Goal: Contribute content: Contribute content

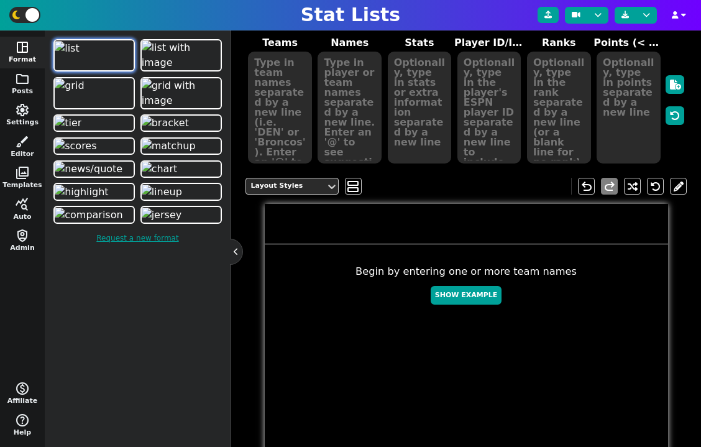
scroll to position [186, 0]
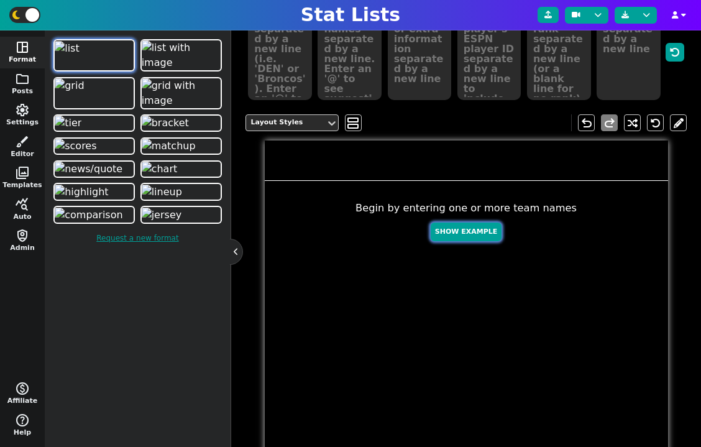
click at [466, 235] on button "Show Example" at bounding box center [466, 231] width 71 height 19
type textarea "Example Post"
type textarea "Random"
type textarea "TB BUF [PERSON_NAME] GB DAL JAX SF DET MIA"
type textarea "[PERSON_NAME] [PERSON_NAME] [PERSON_NAME] [PERSON_NAME] [PERSON_NAME] [PERSON_N…"
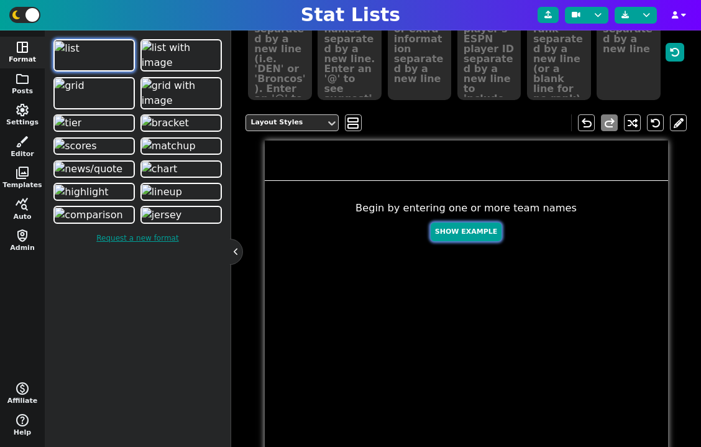
type textarea "581 579 483 480 330 293 286 271 252 176"
type textarea "3052587 3918298 4432577 3139477 4036378 2577417 4360310 4361741 3046779 4241479"
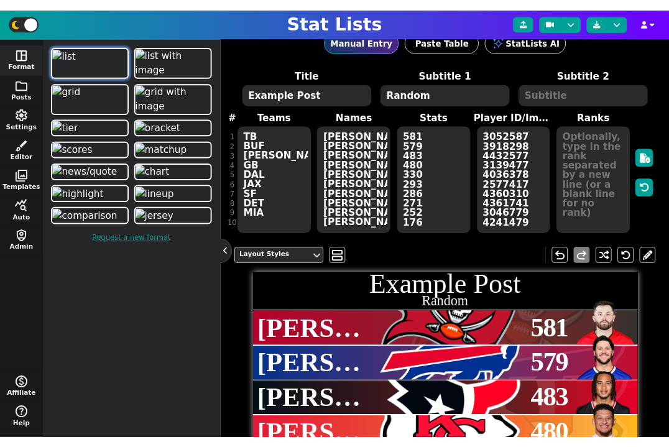
scroll to position [54, 0]
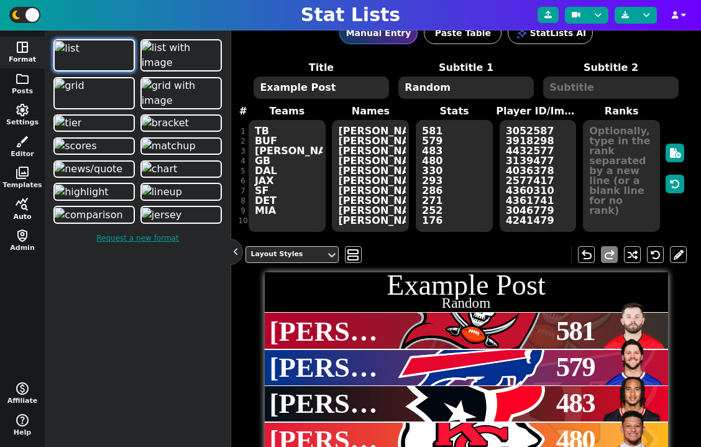
click at [21, 201] on span "query_stats" at bounding box center [22, 204] width 15 height 15
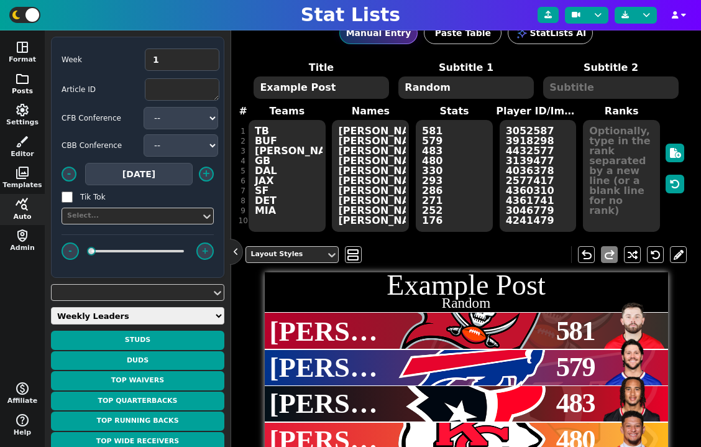
click at [26, 81] on span "folder" at bounding box center [22, 78] width 15 height 15
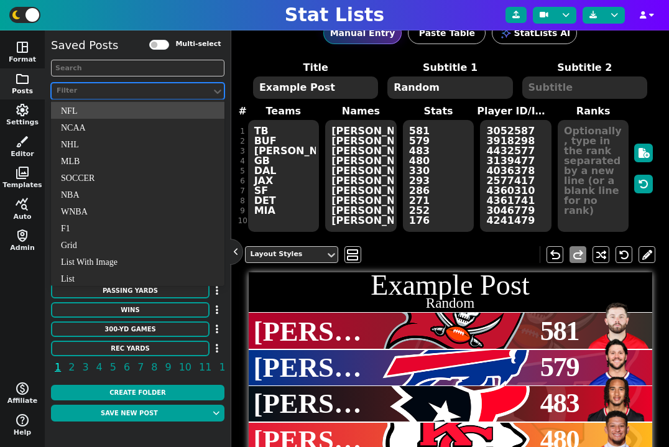
click at [103, 96] on div "Filter" at bounding box center [132, 91] width 160 height 17
click at [107, 94] on div "Filter" at bounding box center [132, 91] width 150 height 11
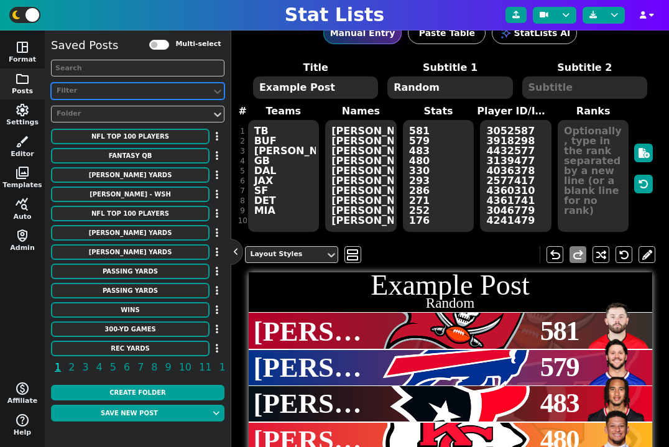
click at [107, 94] on div "Filter" at bounding box center [132, 91] width 150 height 11
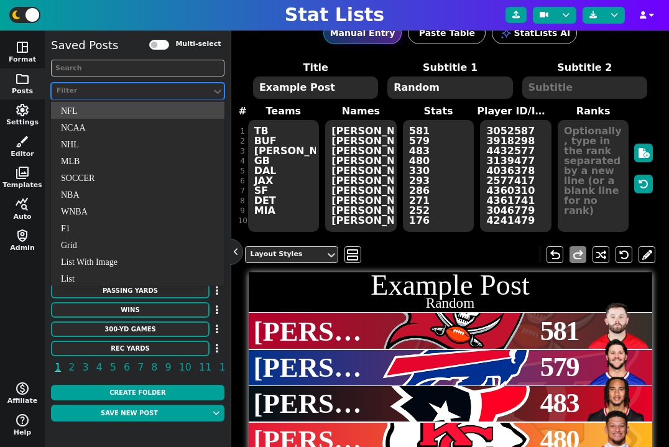
click at [109, 85] on div at bounding box center [131, 91] width 152 height 13
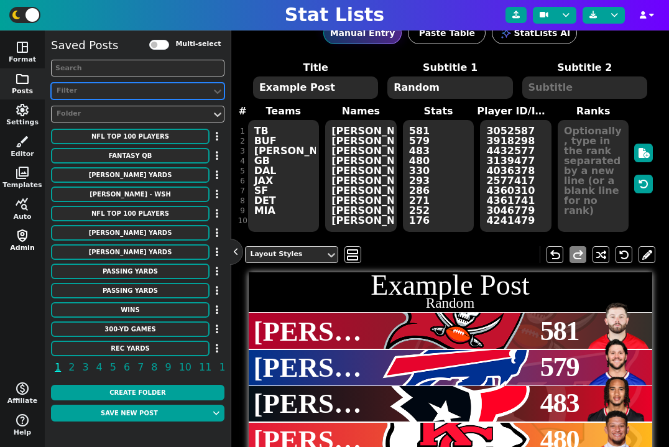
click at [24, 244] on button "shield_person Admin" at bounding box center [22, 241] width 45 height 32
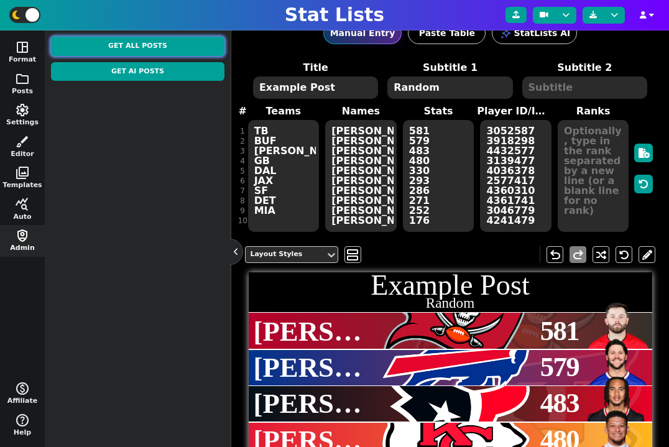
click at [144, 43] on button "Get All Posts" at bounding box center [137, 46] width 173 height 19
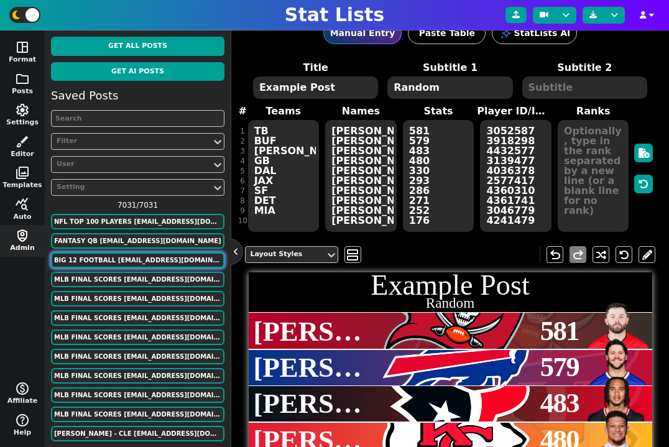
click at [162, 254] on button "BIG 12 FOOTBALL [EMAIL_ADDRESS][DOMAIN_NAME]" at bounding box center [137, 260] width 173 height 16
type textarea "BIG 12 FOOTBALL"
type textarea "OVERALL RECORDS AFTER 8/30 GAMES"
type textarea "ISU KU # ARIZ ASU BYU HOU OKST TTU UCF [US_STATE] WVU # TCU # KSU # BAY CIN COLO"
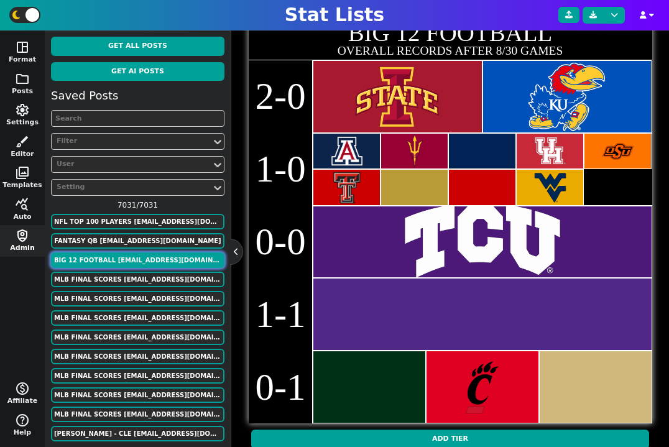
scroll to position [300, 0]
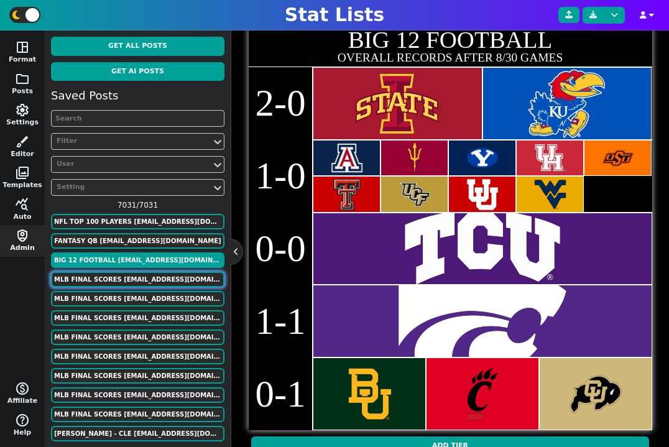
click at [153, 282] on button "MLB Final Scores [EMAIL_ADDRESS][DOMAIN_NAME]" at bounding box center [137, 280] width 173 height 16
type textarea "MLB Final Scores"
type textarea "[DATE]"
type textarea "SEA ATL CLE TB TOR NYY MIL PIT LAD [MEDICAL_DATA] CHW DET PHI MIA NYM CIN MIN K…"
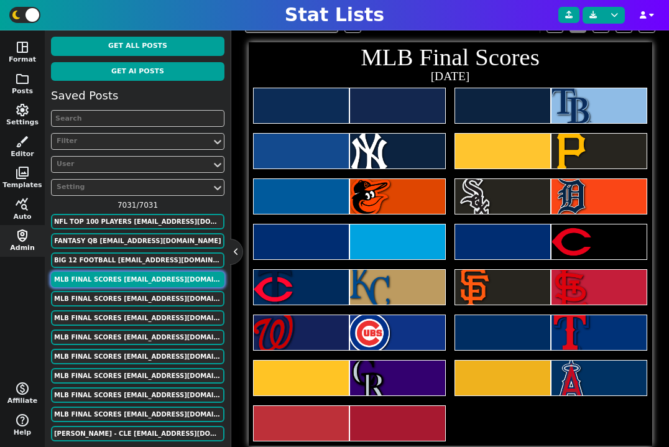
scroll to position [281, 0]
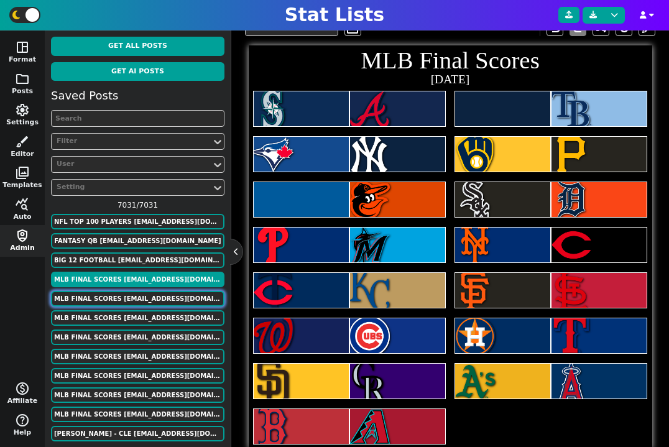
click at [179, 296] on button "MLB Final Scores [EMAIL_ADDRESS][DOMAIN_NAME]" at bounding box center [137, 299] width 173 height 16
type textarea "[DATE]"
type textarea "TOR NYY WAS CHC PHI MIA CHW DET NYM CIN MIL PIT CLE TB LAD [MEDICAL_DATA] HOU T…"
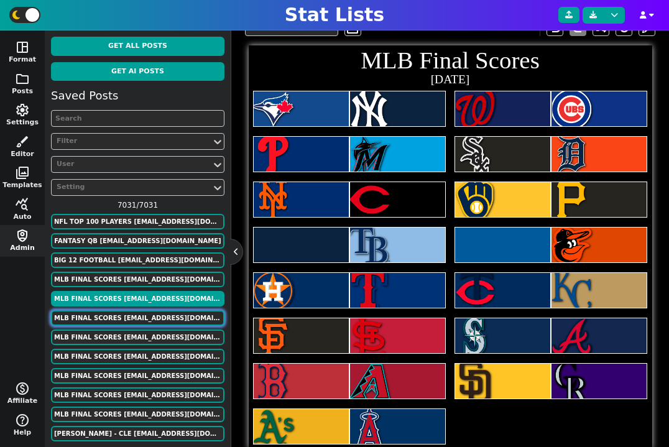
click at [171, 310] on button "MLB Final Scores [EMAIL_ADDRESS][DOMAIN_NAME]" at bounding box center [137, 318] width 173 height 16
type textarea "[DATE]"
type textarea "WAS CHC NYM CIN CHW DET MIL PIT TOR NYY LAD [MEDICAL_DATA] PHI MIA SEA ATL CLE …"
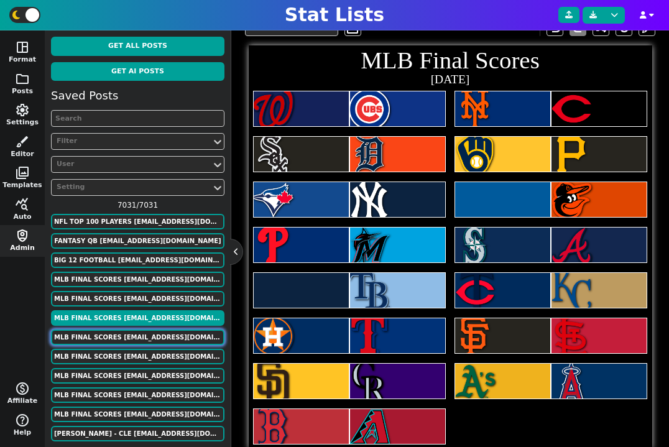
click at [158, 341] on button "MLB Final Scores [EMAIL_ADDRESS][DOMAIN_NAME]" at bounding box center [137, 337] width 173 height 16
type textarea "[DATE]"
type textarea "PHI MIL LAD PIT CLE TB NYY HOU CHW MIN LAA KC"
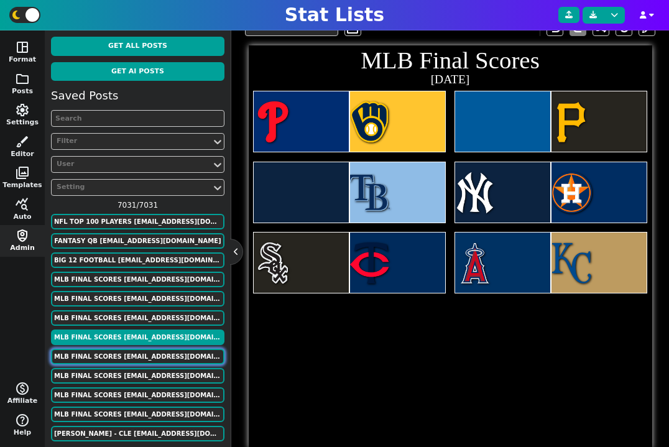
click at [157, 359] on button "MLB Final Scores [EMAIL_ADDRESS][DOMAIN_NAME]" at bounding box center [137, 357] width 173 height 16
type textarea "[DATE]"
type textarea "MIA WAS NYM DET TEX [PERSON_NAME][MEDICAL_DATA] SD TOR CIN LAD PIT CLE BOS SEA …"
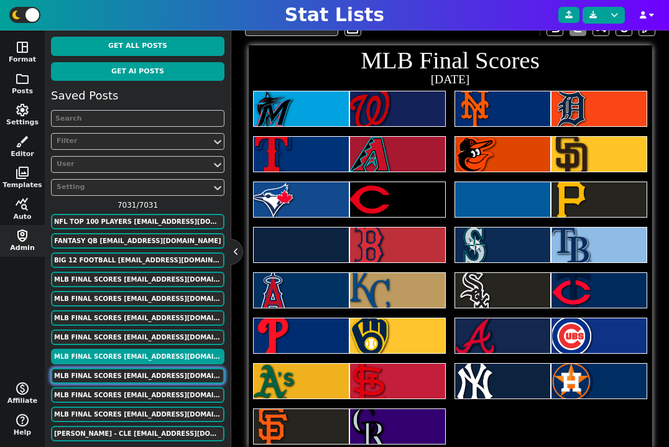
click at [155, 375] on button "MLB Final Scores [EMAIL_ADDRESS][DOMAIN_NAME]" at bounding box center [137, 376] width 173 height 16
type textarea "[DATE]"
type textarea "NYM DET TOR CIN LAD PIT MIA WAS CLE BOS SEA TB CHW MIN ATL CHC LAA KC OAK STL N…"
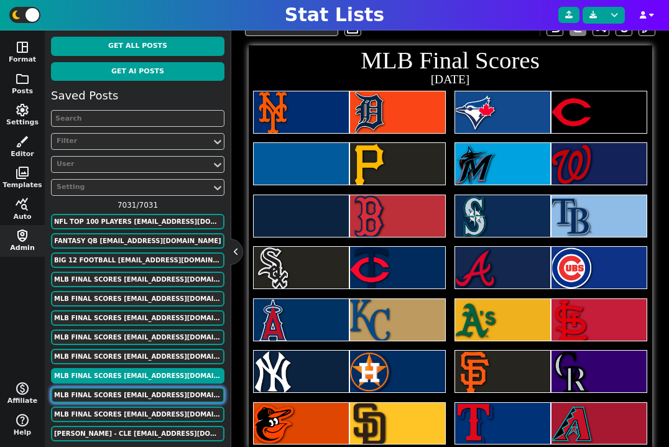
click at [152, 393] on button "MLB Final Scores [EMAIL_ADDRESS][DOMAIN_NAME]" at bounding box center [137, 395] width 173 height 16
type textarea "[DATE]"
type textarea "MIA WAS NYM DET TOR CIN CLE BOS LAA HOU CHW MIN OAK STL ATL CHC SF COL PHI MIL …"
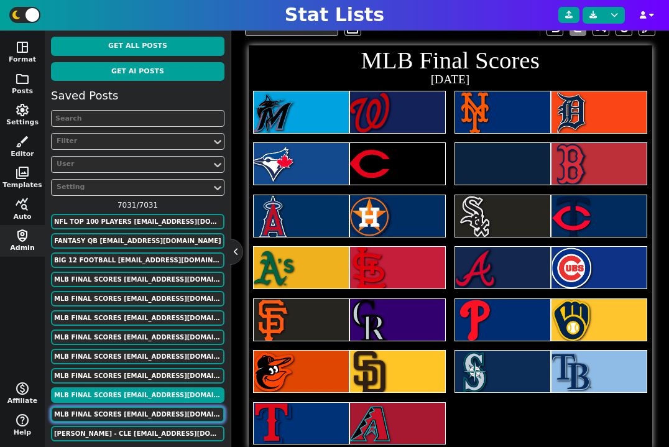
click at [152, 410] on button "MLB Final Scores [EMAIL_ADDRESS][DOMAIN_NAME]" at bounding box center [137, 414] width 173 height 16
type textarea "[DATE]"
type textarea "STL CIN SD MIN PIT BOS TB WAS MIL TOR MIA NYM SEA CLE LAA HOU DET KC NYY CHW CH…"
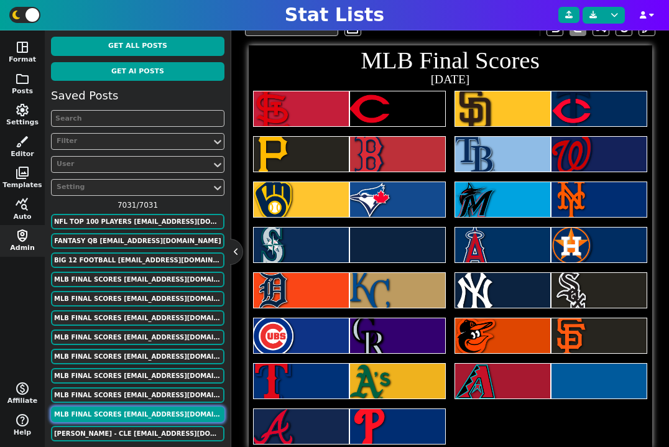
scroll to position [24, 0]
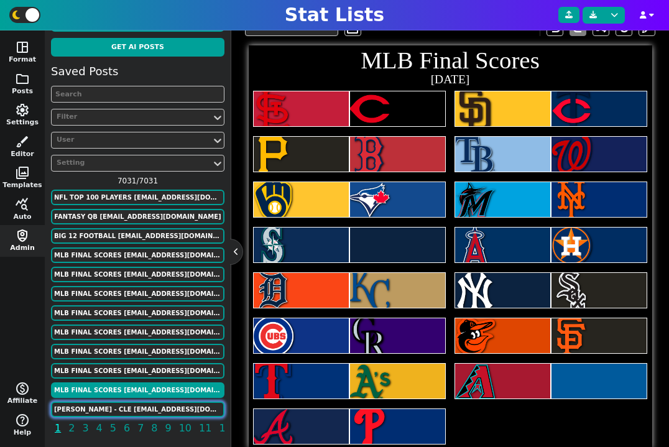
click at [149, 409] on button "[PERSON_NAME] - cle [EMAIL_ADDRESS][DOMAIN_NAME]" at bounding box center [137, 409] width 173 height 16
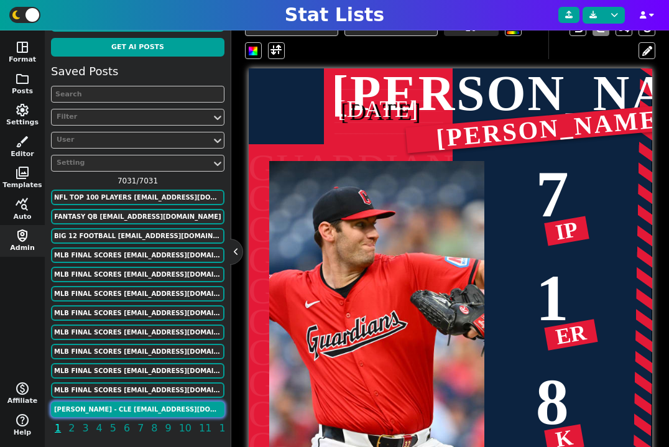
scroll to position [327, 0]
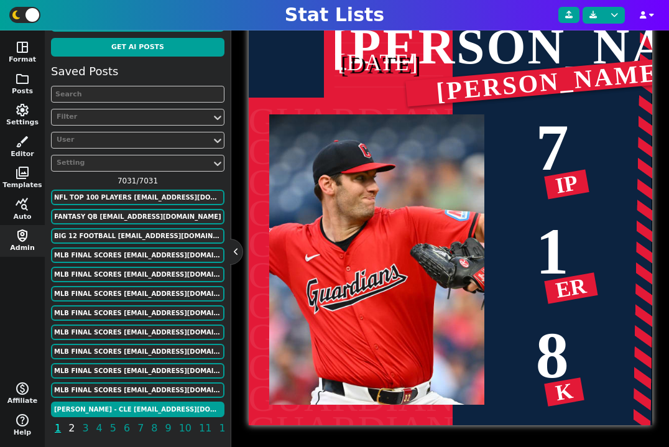
click at [70, 428] on span "2" at bounding box center [71, 428] width 10 height 16
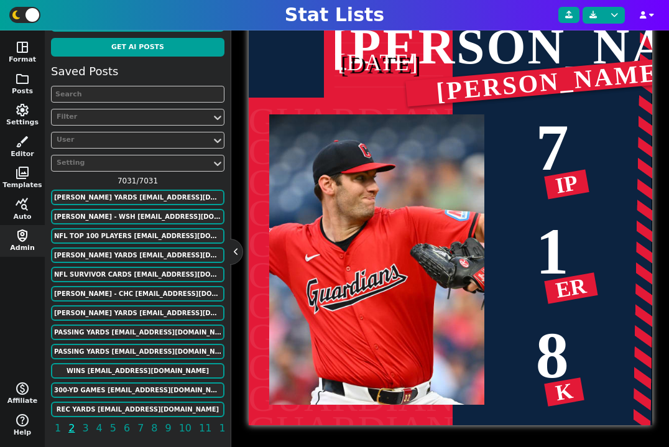
click at [70, 428] on span "2" at bounding box center [71, 428] width 10 height 16
click at [132, 274] on button "NFL Survivor Cards [EMAIL_ADDRESS][DOMAIN_NAME]" at bounding box center [137, 275] width 173 height 16
type textarea "ARI"
type textarea "NFL SURVIVOR OUTLOOK"
type textarea "[URL][DOMAIN_NAME][DOMAIN_NAME]"
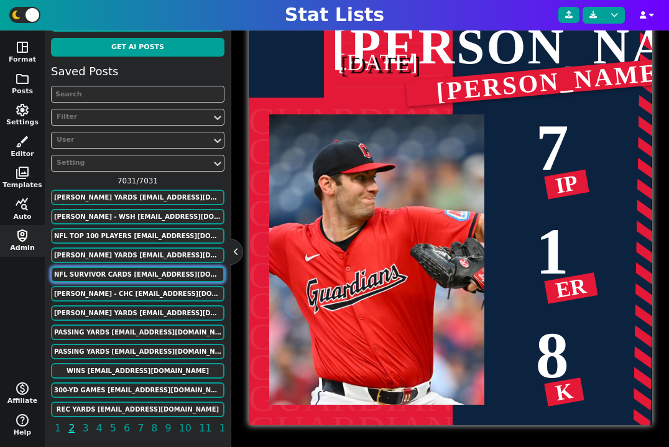
type textarea "75% WIN ODDS 3RD WIN ODDS RANK T-2ND MOST POPULAR LOW FUTURE VALUE"
type input "WEEK 1 AT SAINTS"
type input "14"
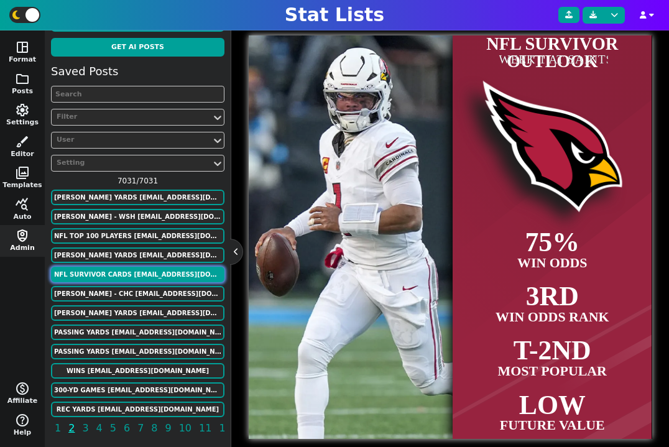
scroll to position [317, 0]
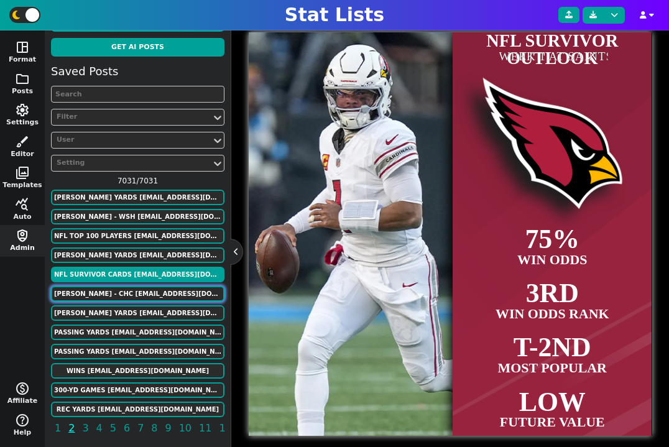
click at [126, 299] on button "[PERSON_NAME] - chc [EMAIL_ADDRESS][DOMAIN_NAME]" at bounding box center [137, 294] width 173 height 16
type textarea "chc"
type textarea "[PERSON_NAME]"
type textarea "[URL][DOMAIN_NAME][DOMAIN_NAME]"
type textarea "3/5 H/AB 2 HR 6 RBI"
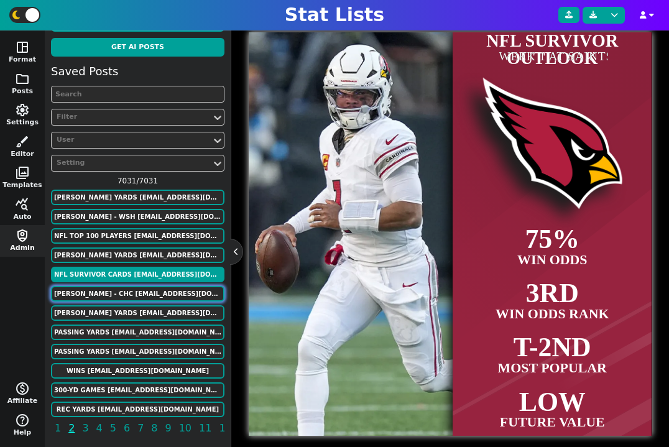
type input "[DATE]"
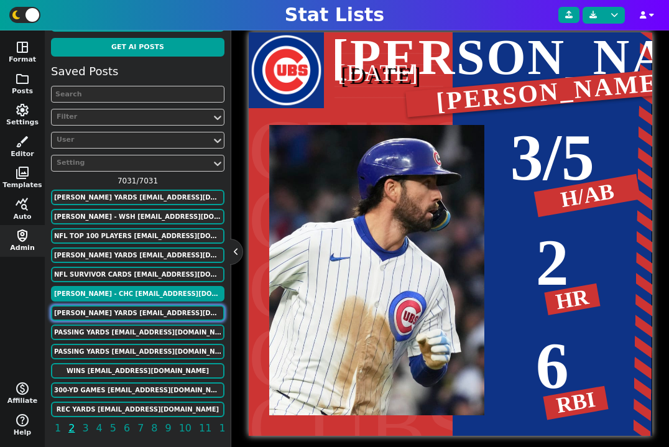
click at [129, 305] on button "[PERSON_NAME] Yards [EMAIL_ADDRESS][DOMAIN_NAME]" at bounding box center [137, 313] width 173 height 16
type input "21"
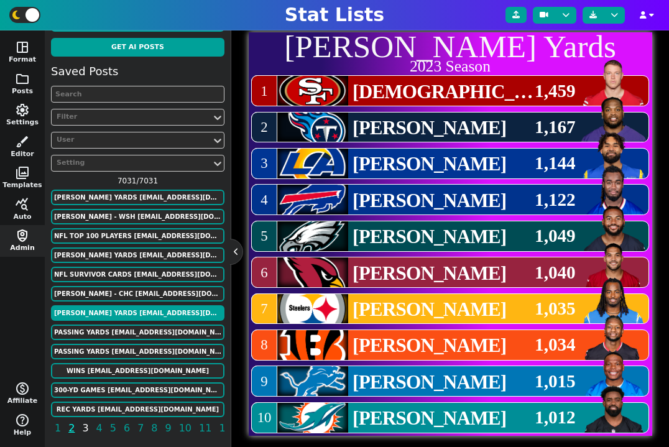
click at [82, 431] on span "3" at bounding box center [85, 428] width 10 height 16
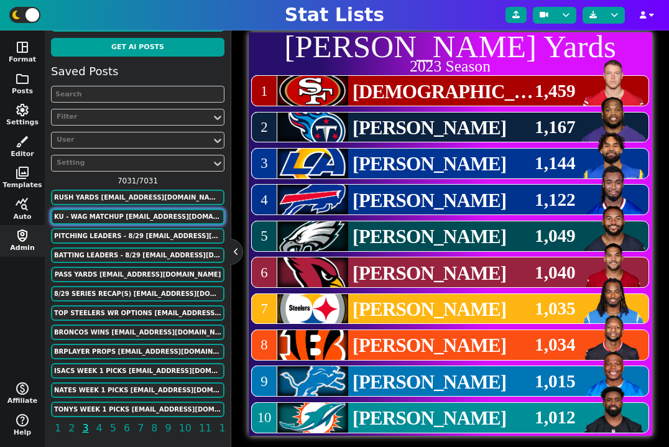
click at [163, 216] on button "KU - WAG Matchup [EMAIL_ADDRESS][DOMAIN_NAME]" at bounding box center [137, 217] width 173 height 16
type textarea "KU WAG"
type textarea "46 7"
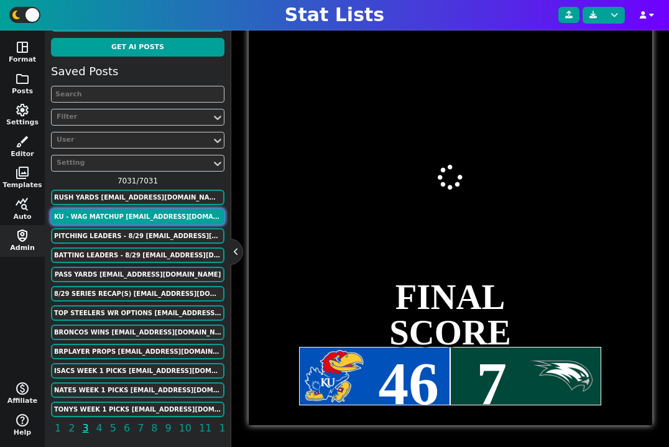
scroll to position [304, 0]
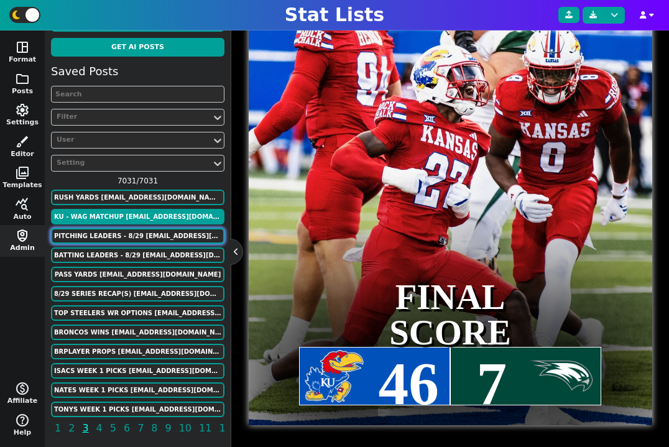
click at [145, 240] on button "Pitching Leaders - 8/29 [EMAIL_ADDRESS][DOMAIN_NAME]" at bounding box center [137, 236] width 173 height 16
type textarea "ST BB GG GG ST"
type textarea "[PERSON_NAME] [PERSON_NAME] [PERSON_NAME] [PERSON_NAME] [PERSON_NAME]"
type textarea "18 16 15 13 5"
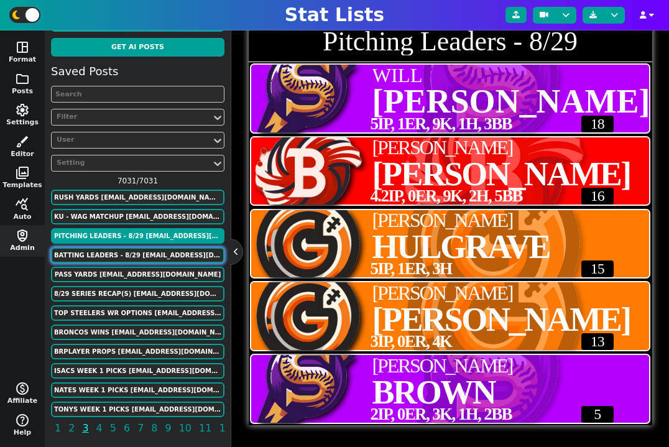
click at [145, 255] on button "Batting Leaders - 8/29 [EMAIL_ADDRESS][DOMAIN_NAME]" at bounding box center [137, 255] width 173 height 16
type textarea "BB BB M GG GG"
type textarea "[PERSON_NAME] [PERSON_NAME] [PERSON_NAME] [PERSON_NAME] [PERSON_NAME]"
type textarea "26 25 14 12 12"
type textarea "Batting Leaders - 8/29"
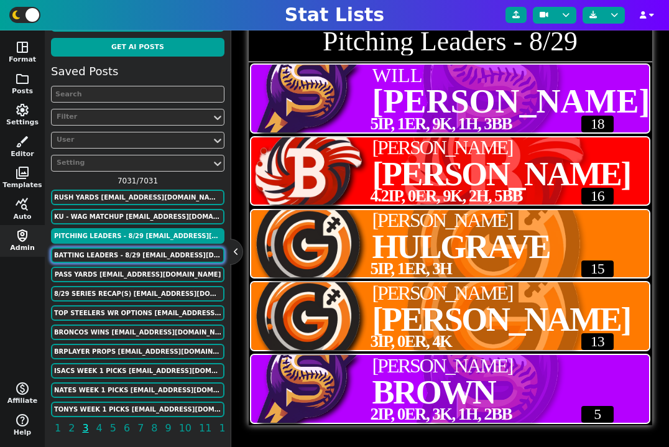
type textarea "11/19, 3HR, 11RBI, 5BB, 2K 4/12, 2HR, 9RBI, 11BB, 5K 3/9, HR, 7RBI, 2BB, 2K 3/6…"
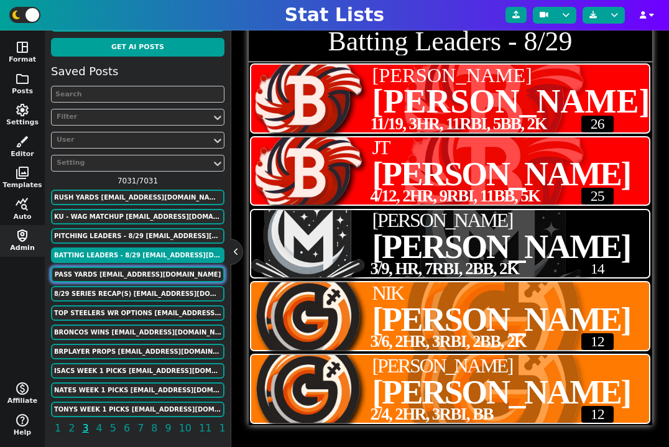
click at [156, 275] on button "PASS YARDS [EMAIL_ADDRESS][DOMAIN_NAME]" at bounding box center [137, 275] width 173 height 16
type textarea "RAM HOU oti CIN PIT ARI MIA DET LAR NWE OAK NYG NYG NOR ATL [GEOGRAPHIC_DATA] D…"
type textarea "[PERSON_NAME] [PERSON_NAME] [PERSON_NAME] [PERSON_NAME] [PERSON_NAME] [PERSON_N…"
type textarea "PASS YARDS"
type textarea "Single Game"
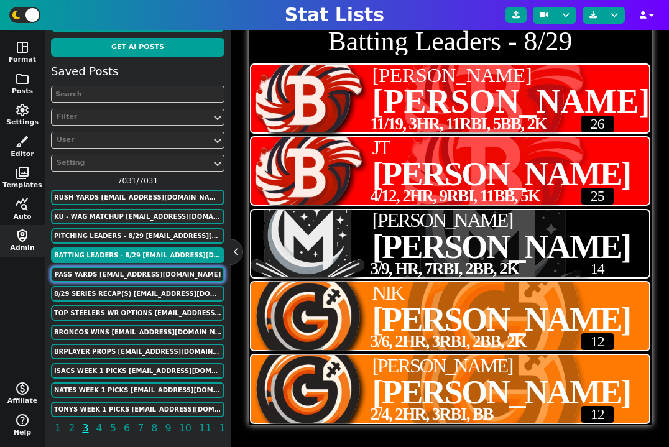
type textarea "554 527 527 525 522 522 521 520 517 517 513 513 510 510 509 509 506 506 505 505…"
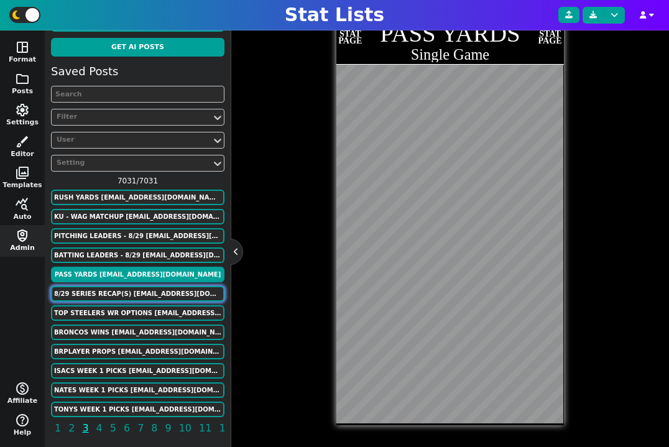
click at [155, 291] on button "8/29 Series Recap(s) [EMAIL_ADDRESS][DOMAIN_NAME]" at bounding box center [137, 294] width 173 height 16
type textarea "TT UD TT UD TT UD"
type textarea "10 0 3 0 8 1"
type textarea "8/29 Series Recap(s)"
type textarea "W - [PERSON_NAME] (1-0) [PERSON_NAME] (0-1) W - [PERSON_NAME] (1-0) L - [PERSON…"
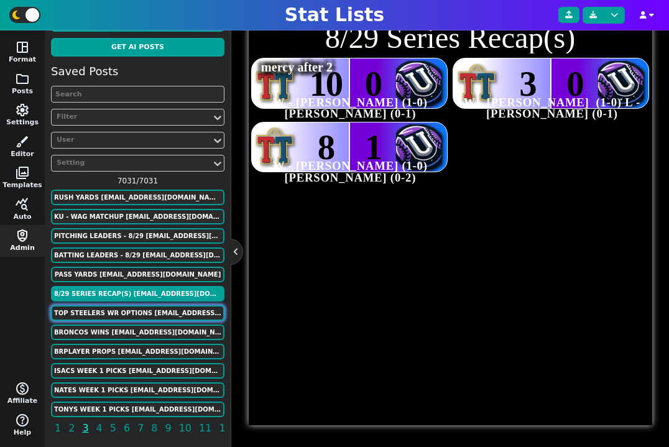
click at [152, 312] on button "TOP STEELERS WR OPTIONS [EMAIL_ADDRESS][DOMAIN_NAME]" at bounding box center [137, 313] width 173 height 16
type textarea "NFL GB NYJ LV NFL NFL NFL"
type textarea "GABE##[PERSON_NAME]##DOUBS [PERSON_NAME]##[PERSON_NAME] [PERSON_NAME]##[PERSON_…"
type textarea "TOP STEELERS WR OPTIONS"
type textarea "IN ORDER OF LIKELIHOOD"
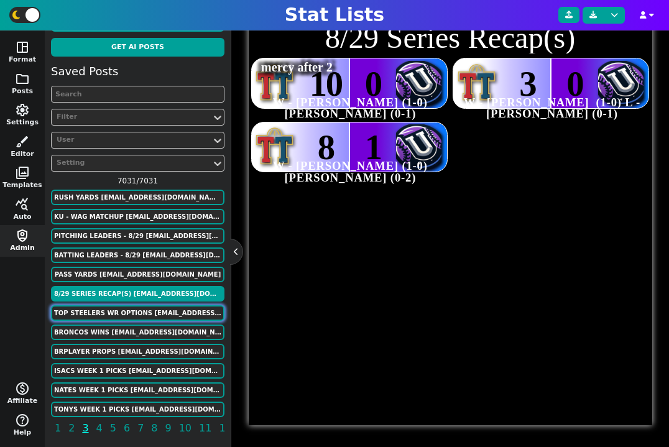
type textarea "FA TRADE TRADE TRADE FA FA FA"
type textarea "1 2 3 4 5 6 7"
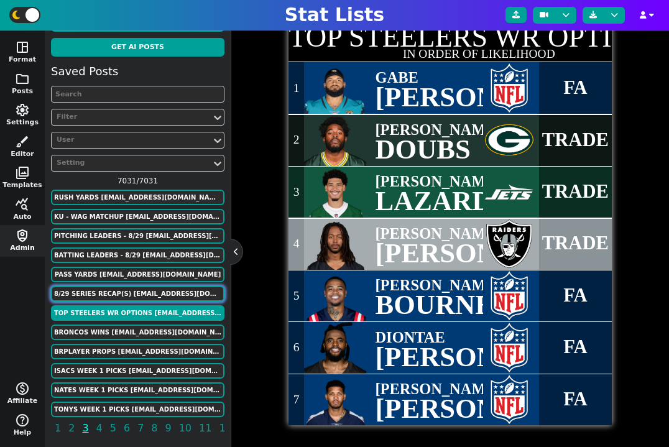
click at [150, 297] on button "8/29 Series Recap(s) [EMAIL_ADDRESS][DOMAIN_NAME]" at bounding box center [137, 294] width 173 height 16
type textarea "TT UD TT UD TT UD"
type textarea "10 0 3 0 8 1"
type textarea "8/29 Series Recap(s)"
type textarea "W - [PERSON_NAME] (1-0) [PERSON_NAME] (0-1) W - [PERSON_NAME] (1-0) L - [PERSON…"
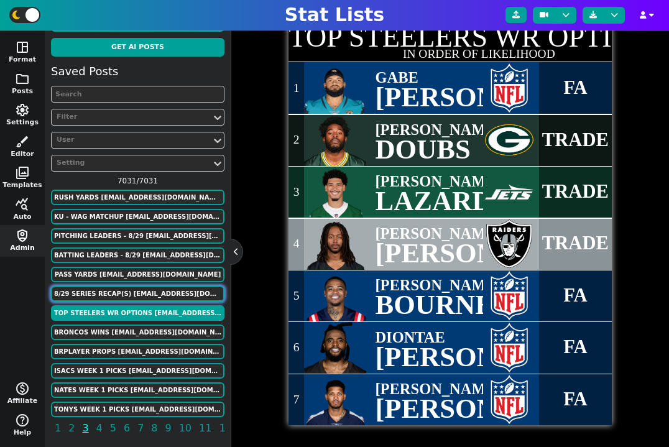
type textarea "mercy after 2"
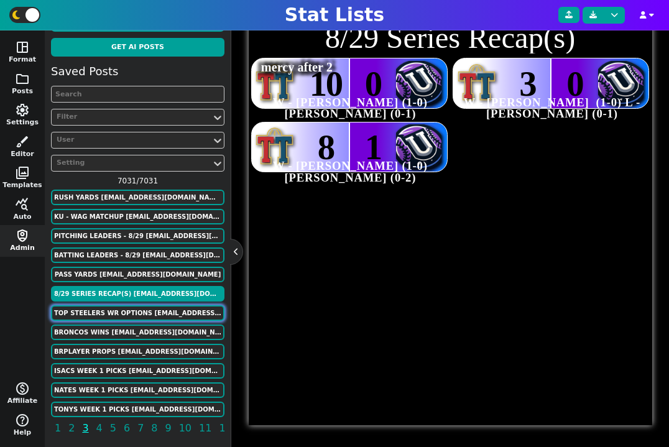
click at [150, 309] on button "TOP STEELERS WR OPTIONS [EMAIL_ADDRESS][DOMAIN_NAME]" at bounding box center [137, 313] width 173 height 16
type textarea "NFL GB NYJ LV NFL NFL NFL"
type textarea "GABE##[PERSON_NAME]##DOUBS [PERSON_NAME]##[PERSON_NAME] [PERSON_NAME]##[PERSON_…"
type textarea "TOP STEELERS WR OPTIONS"
type textarea "IN ORDER OF LIKELIHOOD"
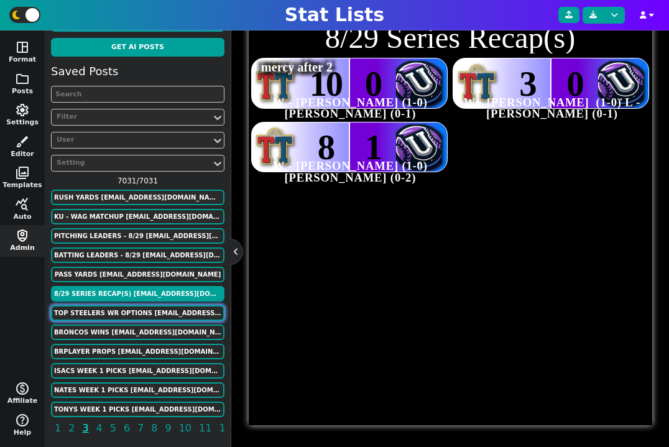
type textarea "FA TRADE TRADE TRADE FA FA FA"
type textarea "1 2 3 4 5 6 7"
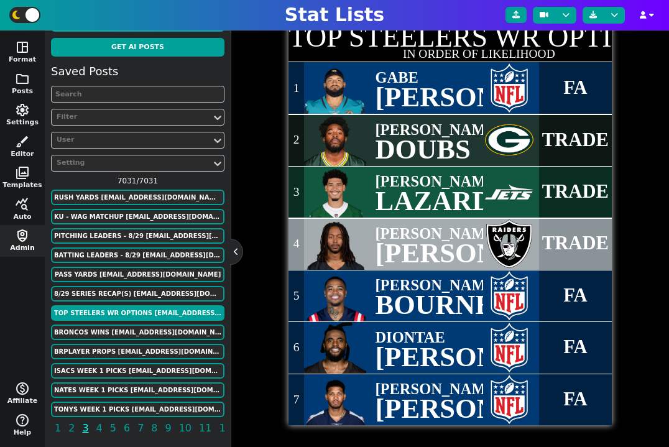
click at [153, 322] on div "Saved Posts Filter User Setting 7031 / 7031 RUSH YARDS [EMAIL_ADDRESS][DOMAIN_N…" at bounding box center [137, 252] width 173 height 378
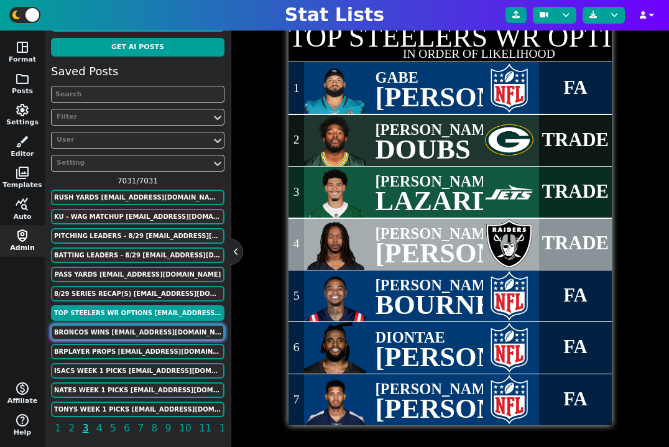
click at [156, 337] on button "Broncos Wins [EMAIL_ADDRESS][DOMAIN_NAME]" at bounding box center [137, 332] width 173 height 16
type textarea "DEN"
type textarea "00' 01' 02' 03' 04' 05' 06' 07' 08' 09' 10' 11' 12' 13' 14' 15' 16' 17' 18' 19'…"
type textarea "Broncos Wins"
type textarea "Each Season"
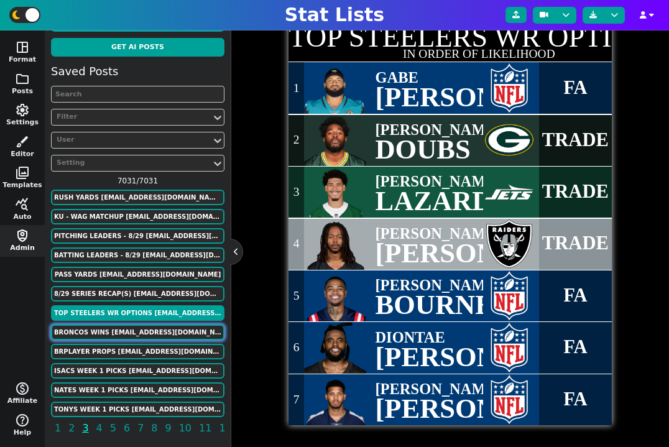
type textarea "11 8 9 10 10 13 9 7 8 8 4 8 13 13 12 12 9 5 6 7 5 7"
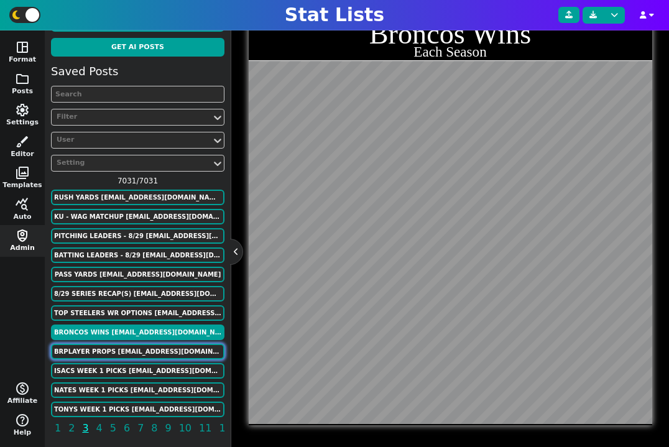
click at [156, 349] on button "BRPlayer Props [EMAIL_ADDRESS][DOMAIN_NAME]" at bounding box center [137, 352] width 173 height 16
type textarea "Tex Bay FSU GT NEB"
type textarea "[PERSON_NAME] [PERSON_NAME] [PERSON_NAME] [PERSON_NAME] [PERSON_NAME] [PERSON_N…"
type textarea "BRPlayer Props"
type textarea "2025 Week 1"
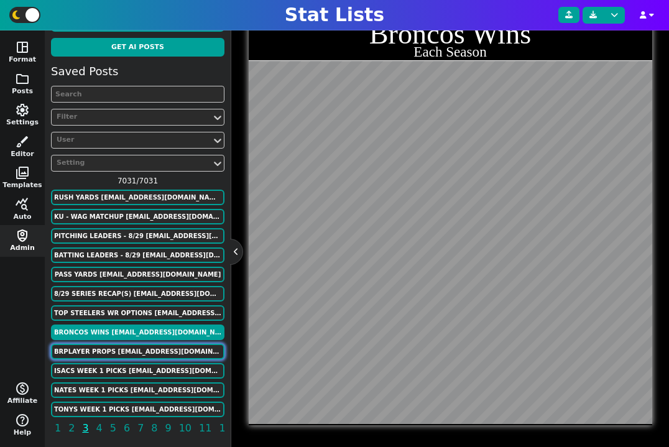
type textarea "Over 1.5 Passing Tds Over 15.5 [PERSON_NAME] Yards Over 0.5 Passing TDs Over 58…"
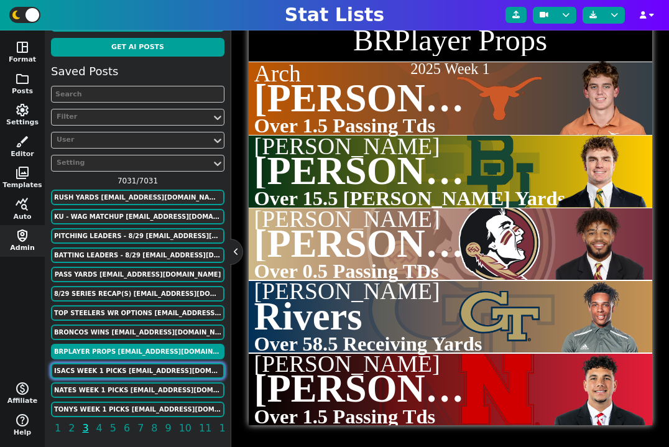
click at [154, 365] on button "Isacs Week 1 Picks [EMAIL_ADDRESS][DOMAIN_NAME]" at bounding box center [137, 371] width 173 height 16
type textarea "Bois2 gt2 bay LSU ALA osu nd sc tcu neb2 USM"
type textarea "@ [GEOGRAPHIC_DATA][US_STATE] @ [US_STATE] vs Auburn @ [GEOGRAPHIC_DATA] @ [US_…"
type textarea "Isacs Week 1 Picks"
type textarea "-6 -4.5 +2.5 +3.5 -13.5 -2.5 -2.5 -7.5 -3.5 -7 ML(Red-Rocket)"
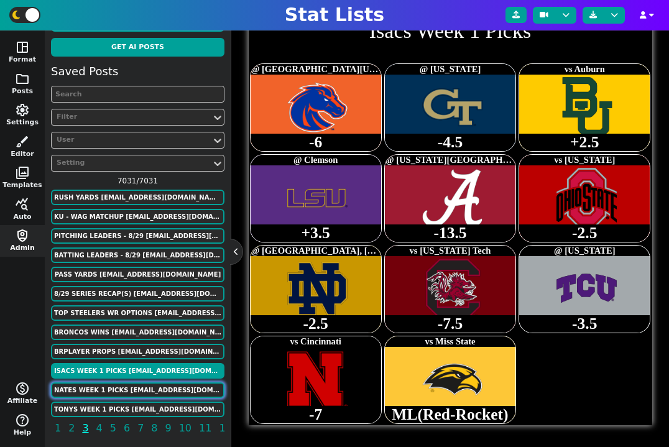
click at [157, 383] on button "Nates Week 1 Picks [EMAIL_ADDRESS][DOMAIN_NAME]" at bounding box center [137, 390] width 173 height 16
type textarea "Bois2 gt2 bay [PERSON_NAME] ALA tex nd sc tcu neb2 ECU"
type textarea "@ [GEOGRAPHIC_DATA][US_STATE] @ [US_STATE] vs Auburn vs LSU @ [US_STATE] State …"
type textarea "Nates Week 1 Picks"
type textarea "-6 -4.5 +2.5 -3.5 -13.5 +2.5 -2.5 -7.5 -3.5 -7 ML (Red-Rocket)"
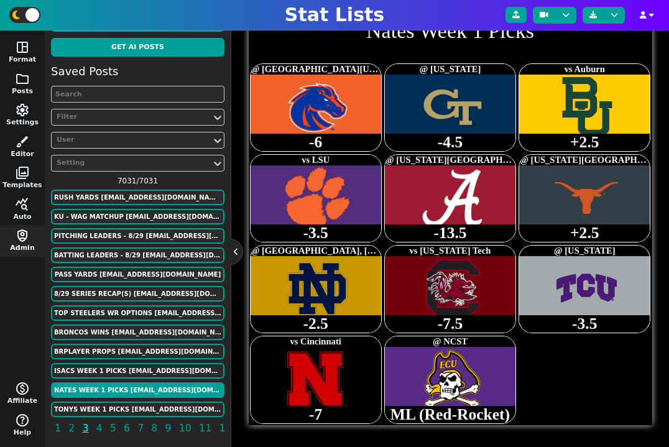
click at [158, 400] on div "Saved Posts Filter User Setting 7031 / 7031 RUSH YARDS [EMAIL_ADDRESS][DOMAIN_N…" at bounding box center [137, 252] width 173 height 378
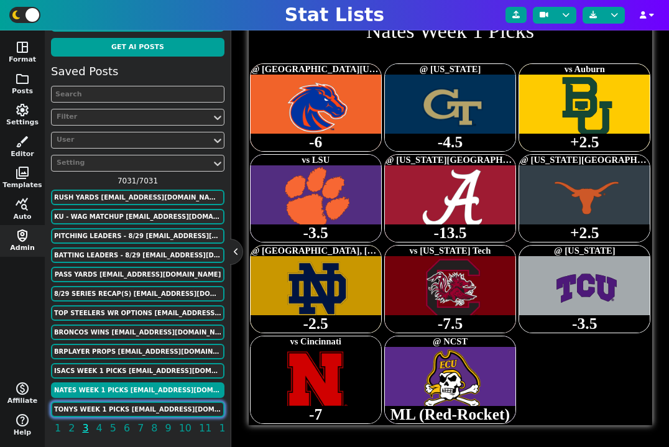
click at [150, 403] on button "Tonys Week 1 Picks [EMAIL_ADDRESS][DOMAIN_NAME]" at bounding box center [137, 409] width 173 height 16
type textarea "Bois2 gt2 Bay LSU ala tex nd sc tcu neb2 M-OH"
type textarea "@ [GEOGRAPHIC_DATA][US_STATE] @ [US_STATE] vs Auburn @ [GEOGRAPHIC_DATA] @ [US_…"
type textarea "Tonys Week 1 Picks"
type textarea "-6 -4.5 +2.5 +3.5 -13.5 +2.5 -2.5 -7.5 -3.5 -7 ML (Red-Rocket)"
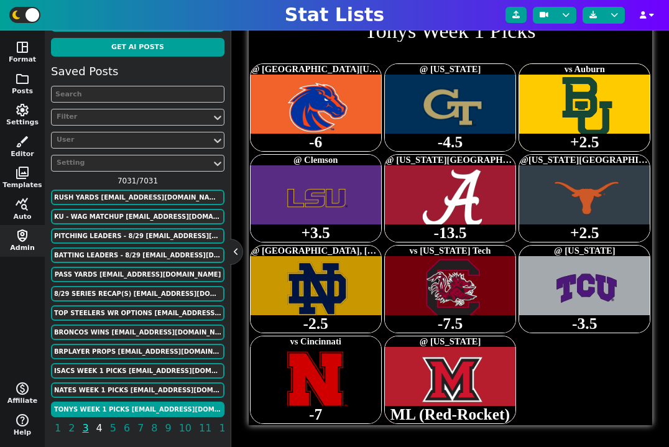
click at [95, 428] on span "4" at bounding box center [99, 428] width 10 height 16
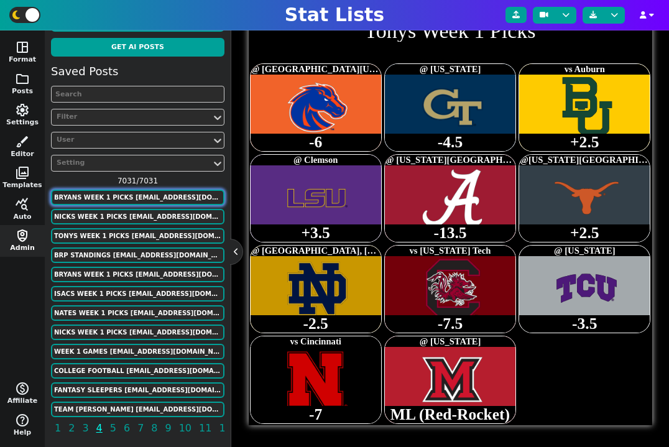
click at [180, 198] on button "Bryans Week 1 Picks [EMAIL_ADDRESS][DOMAIN_NAME]" at bounding box center [137, 198] width 173 height 16
type textarea "Bois2 gt2 aub LSU fsu tex nd sc tcu neb2 CCU"
type textarea "@ [GEOGRAPHIC_DATA][US_STATE] @ [US_STATE] @ Baylor @ Clemson vs [US_STATE] @[U…"
type textarea "[PERSON_NAME] Week 1 Picks"
type textarea "i-6 -4.5 -2.5 +3.5 +13.5 +2.5 -2.5 -7.5 -3.5 -7 ML (Red-Rocket)"
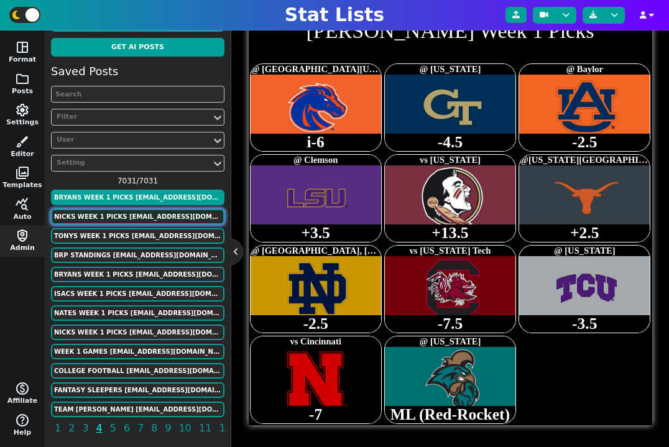
click at [162, 211] on button "Nicks Week 1 Picks [EMAIL_ADDRESS][DOMAIN_NAME]" at bounding box center [137, 217] width 173 height 16
type textarea "Bois2 gt2 bay [PERSON_NAME] fsu tex mia2 sc unc neb2 FSU"
type textarea "@ [GEOGRAPHIC_DATA][US_STATE] @ [US_STATE] vs Auburn vs LSU vs [US_STATE] @ [US…"
type textarea "Nicks Week 1 Picks"
type textarea "-6 -4.5 +2.5 -3.5 +13.5 +2.5 +2.5 -7.5 +3.5 -7 ML"
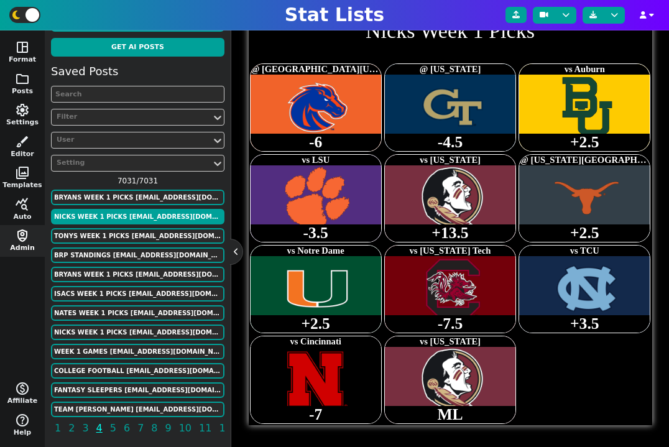
click at [153, 226] on div "Saved Posts Filter User Setting 7031 / 7031 Bryans Week 1 Picks [EMAIL_ADDRESS]…" at bounding box center [137, 252] width 173 height 378
click at [150, 232] on button "Tonys Week 1 Picks [EMAIL_ADDRESS][DOMAIN_NAME]" at bounding box center [137, 236] width 173 height 16
type textarea "Bois2 gt2 Bay LSU ala tex nd sc tcu neb2"
type textarea "@ [GEOGRAPHIC_DATA][US_STATE] @ [US_STATE] vs Auburn @ [GEOGRAPHIC_DATA] @ [US_…"
type textarea "Tonys Week 1 Picks"
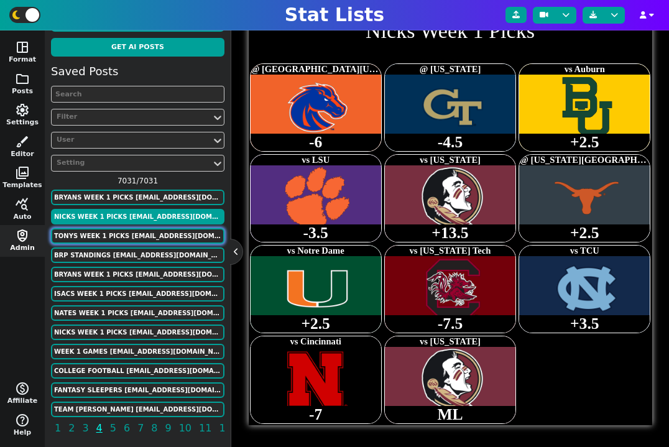
type textarea "-6 -4.5 +2.5 +3.5 -13.5 +2.5 -2.5 -7.5 -3.5 -7"
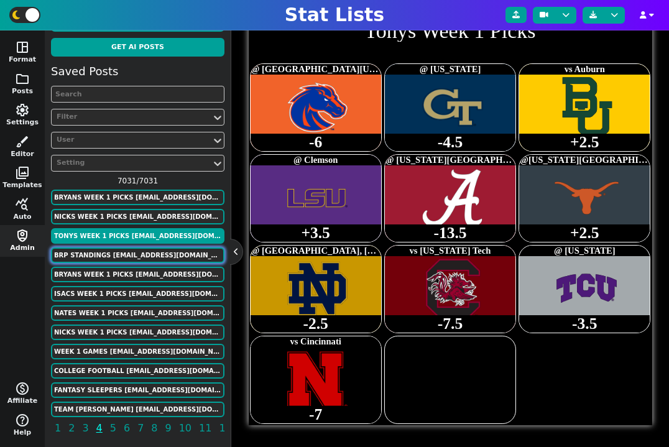
click at [144, 249] on button "BRP Standings [EMAIL_ADDRESS][DOMAIN_NAME]" at bounding box center [137, 255] width 173 height 16
type textarea "Neb tex ore neb bay"
type textarea "[PERSON_NAME] [PERSON_NAME]"
type textarea "BRP Standings"
type textarea "2025 Season"
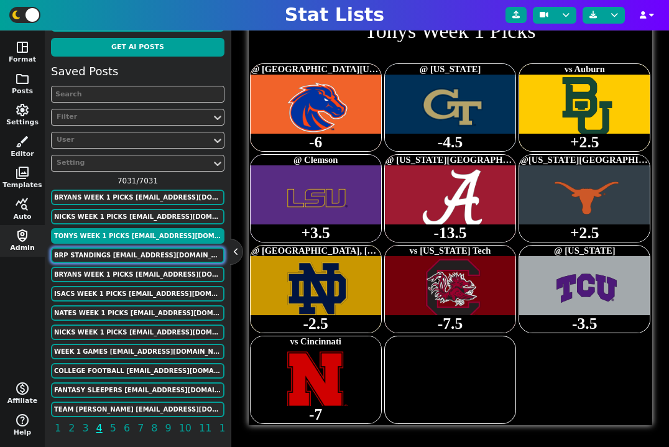
type textarea "(After Week 0)"
type textarea "4 Points (4-1 record) (- Red Rocket) * LW - 3 Points (3-2 Record) (- Red Rocket…"
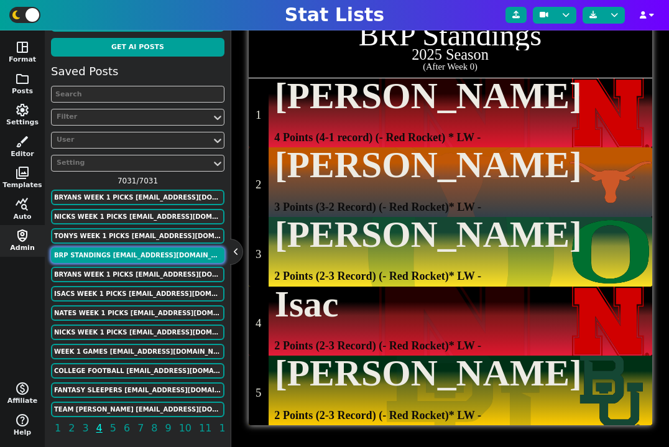
click at [144, 252] on button "BRP Standings [EMAIL_ADDRESS][DOMAIN_NAME]" at bounding box center [137, 255] width 173 height 16
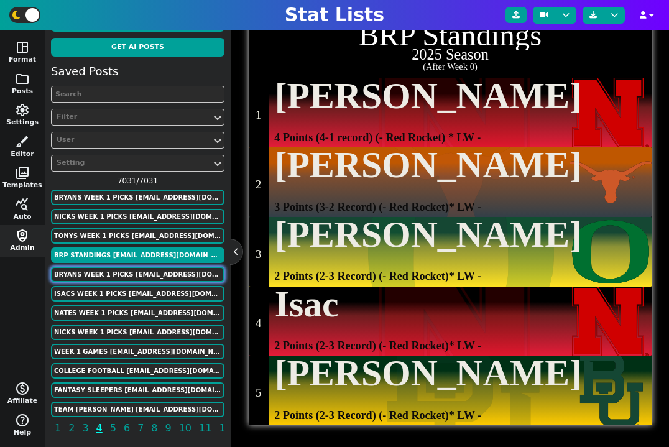
click at [142, 269] on button "Bryans Week 1 Picks [EMAIL_ADDRESS][DOMAIN_NAME]" at bounding box center [137, 275] width 173 height 16
type textarea "Bois2 gt2 aub LSU fsu tex nd sc tcu neb2"
type textarea "@ [GEOGRAPHIC_DATA][US_STATE] @ [US_STATE] @ Baylor @ Clemson vs [US_STATE] @[U…"
type textarea "[PERSON_NAME] Week 1 Picks"
type textarea "-6 -4.5 -2.5 +3.5 +13.5 +2.5 -2.5 -7.5 -3.5 -7"
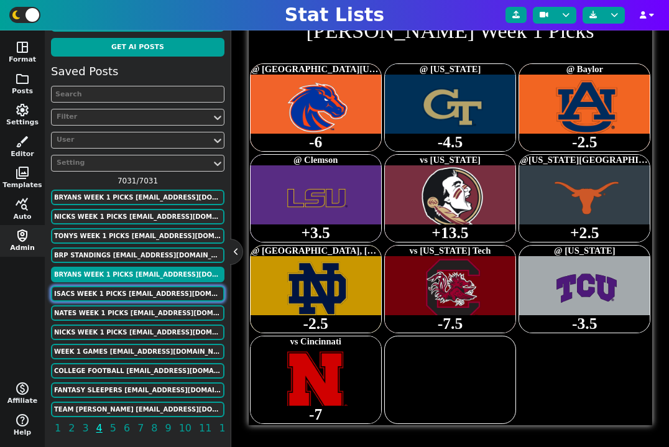
click at [142, 291] on button "Isacs Week 1 Picks [EMAIL_ADDRESS][DOMAIN_NAME]" at bounding box center [137, 294] width 173 height 16
type textarea "Bois2 gt2 bay LSU ALA osu nd sc tcu neb2"
type textarea "@ [GEOGRAPHIC_DATA][US_STATE] @ [US_STATE] vs Auburn @ Clemson @ [US_STATE] Sta…"
type textarea "Isacs Week 1 Picks"
type textarea "-6 -4.5 +2.5 +3.5 -13.5 -2.5 -2.5 -7.5 -3.5 -7"
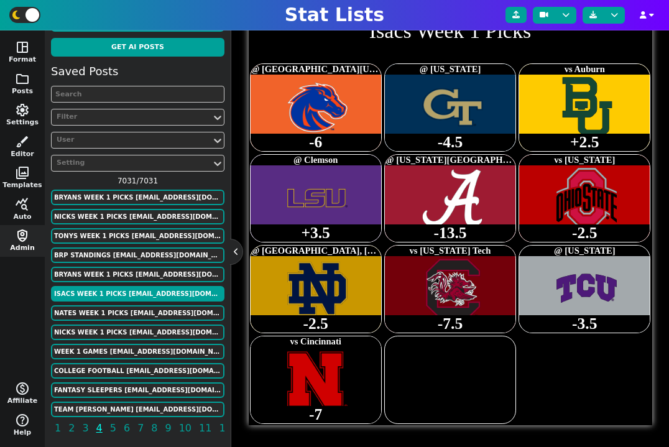
click at [139, 302] on div "Isacs Week 1 Picks [EMAIL_ADDRESS][DOMAIN_NAME]" at bounding box center [137, 294] width 173 height 17
click at [139, 311] on button "Nates Week 1 Picks [EMAIL_ADDRESS][DOMAIN_NAME]" at bounding box center [137, 313] width 173 height 16
type textarea "Bois2 gt2 bay [PERSON_NAME] ALA tex nd sc tcu neb2"
type textarea "@ [GEOGRAPHIC_DATA][US_STATE] @ [US_STATE] vs Auburn vs LSU @ [US_STATE] State …"
type textarea "Nates Week 1 Picks"
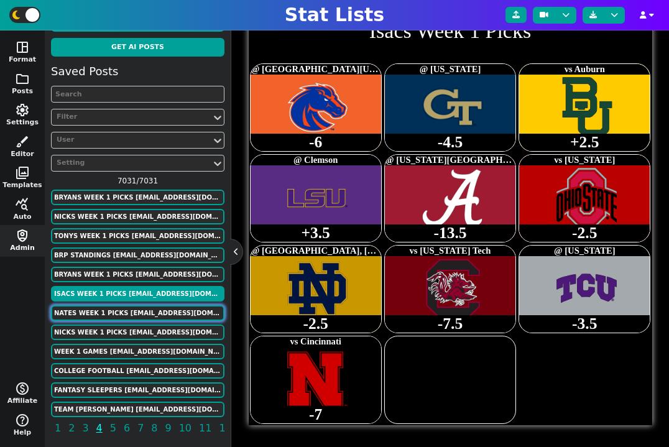
type textarea "-6 -4.5 +2.5 -3.5 -13.5 +2.5 -2.5 -7.5 -3.5 -7"
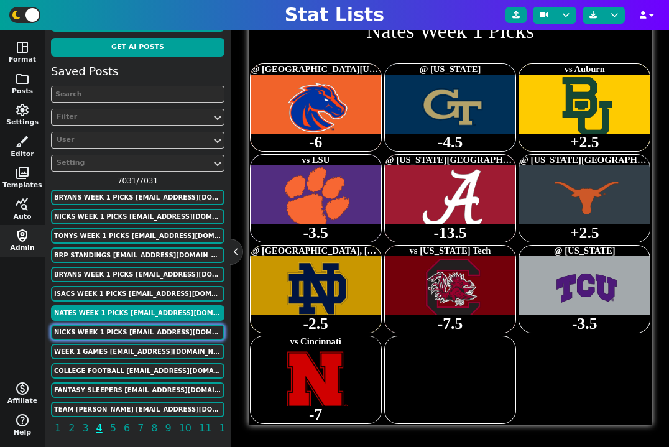
click at [134, 332] on button "Nicks Week 1 Picks [EMAIL_ADDRESS][DOMAIN_NAME]" at bounding box center [137, 332] width 173 height 16
type textarea "Bois2 gt2 bay [PERSON_NAME] fsu tex mia2 sc unc neb2"
type textarea "@ [GEOGRAPHIC_DATA][US_STATE] @ [US_STATE] vs Auburn vs LSU vs [US_STATE] @ [US…"
type textarea "Nicks Week 1 Picks"
type textarea "-6 -4.5 +2.5 -3.5 +13.5 +2.5 +2.5 -7.5 +3.5 -7"
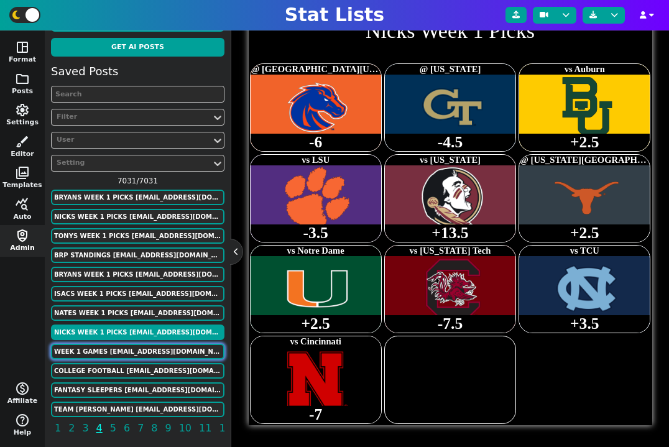
click at [139, 353] on button "Week 1 Games [EMAIL_ADDRESS][DOMAIN_NAME]" at bounding box center [137, 352] width 173 height 16
type textarea "Bois usf gt2 colo2 aub2 bay lsu2 [PERSON_NAME] ala fsu tex osu2 nd mia vt sc tc…"
type textarea "-6 63.5 -4.5 52.5 -2.5 57.5 57.5 -3.5 -13.5 50.5 47.5 -2.5 -2.5 49.5 52.5 -7.5 …"
type textarea "Week 1 Games"
type textarea "2025 College Football Season"
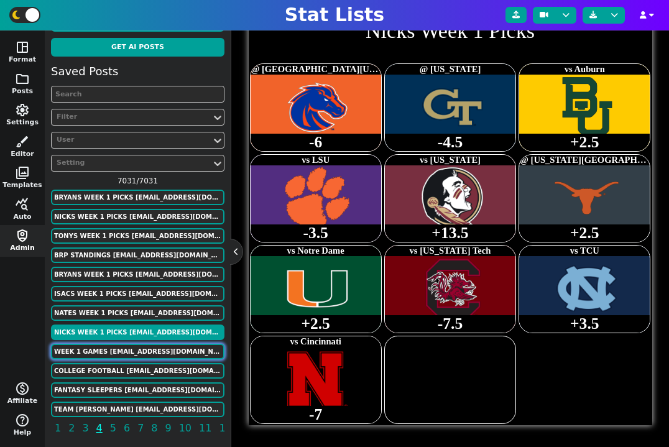
type textarea "([DATE]) 4:30PM ESPN ([DATE]) 7:00pm espn ([DATE]) 7:00pm fox 6:30pm abc 2:30PM…"
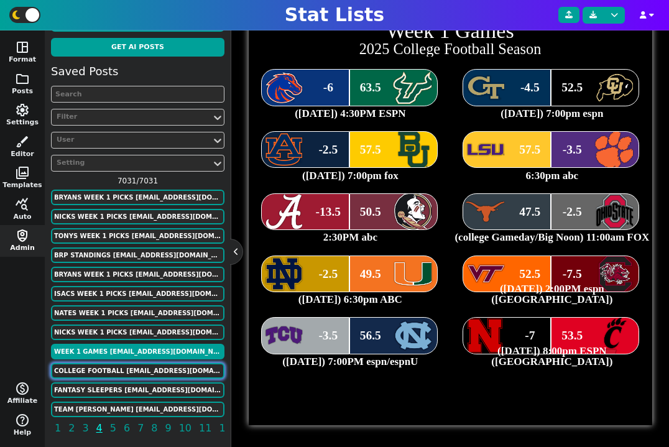
click at [139, 363] on button "COLLEGE FOOTBALL [EMAIL_ADDRESS][DOMAIN_NAME]" at bounding box center [137, 371] width 173 height 16
type textarea "KU ISU KSU WKU FRES UNLV HAW SHSU [PERSON_NAME]"
type textarea "[PERSON_NAME] [PERSON_NAME] [PERSON_NAME] MAVERICK MCIOVER [PERSON_NAME] [PERSO…"
type textarea "COLLEGE FOOTBALL"
type textarea "WEEK 0 QBR RANKINGS"
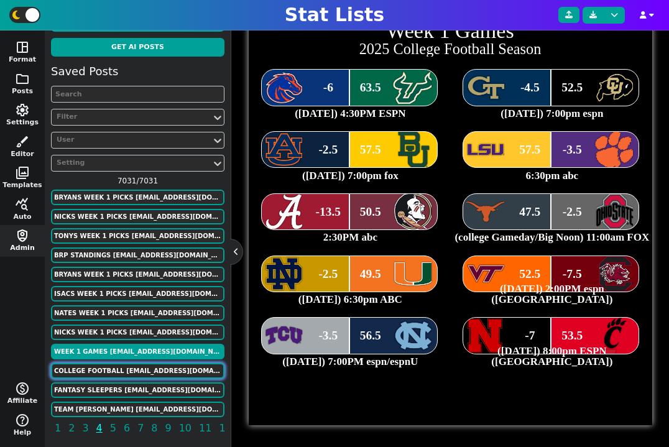
type textarea "87.0 77.1 76.0 72.2 64.4 58.8 49.5 40.0 13.2"
type textarea "#1 #2 #3 #4 #5 #6 #7 #8 #9"
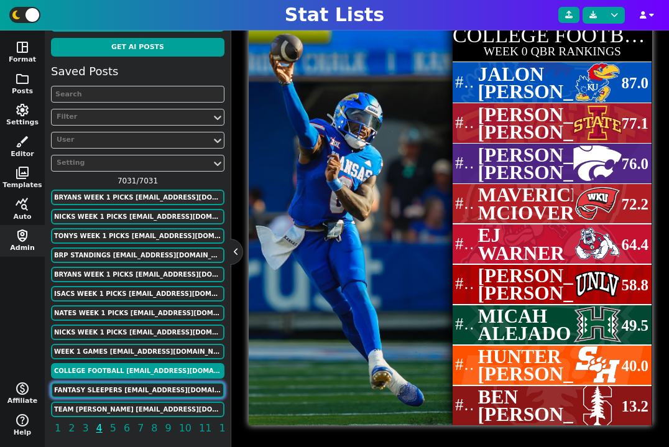
click at [139, 385] on button "Fantasy Sleepers [EMAIL_ADDRESS][DOMAIN_NAME]" at bounding box center [137, 390] width 173 height 16
type textarea "cardinals falcons ravens bills panthers bears bengals browns cowboys broncos li…"
type textarea "[PERSON_NAME] [PERSON_NAME] [PERSON_NAME] [PERSON_NAME] [PERSON_NAME] [PERSON_N…"
type textarea "Fantasy Sleepers"
type textarea "Each team according to Sporting News"
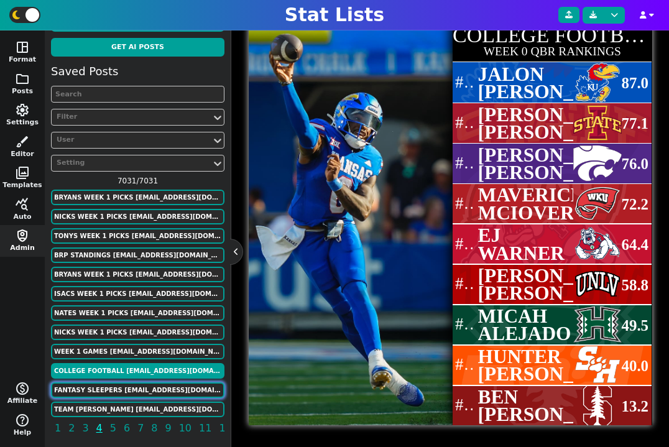
type textarea "RB TE WR WR QB WR RB RB TE TE QB WR RB TE WR RB WR QB QB RB QB QB WR RB TE RB Q…"
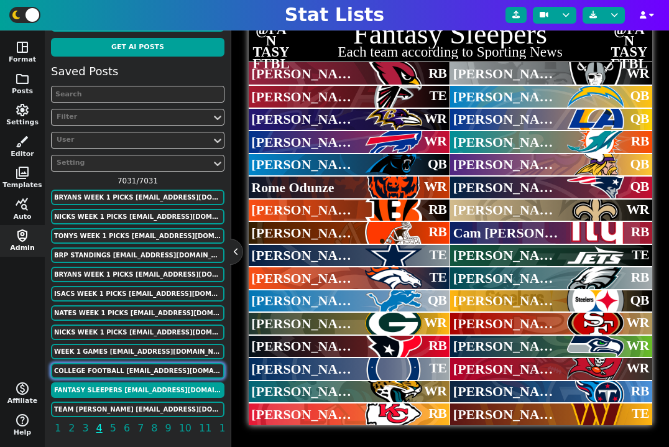
click at [132, 376] on button "COLLEGE FOOTBALL [EMAIL_ADDRESS][DOMAIN_NAME]" at bounding box center [137, 371] width 173 height 16
type textarea "KU ISU KSU WKU FRES UNLV HAW SHSU [PERSON_NAME]"
type textarea "[PERSON_NAME] [PERSON_NAME] [PERSON_NAME] MAVERICK MCIOVER [PERSON_NAME] [PERSO…"
type textarea "COLLEGE FOOTBALL"
type textarea "WEEK 0 QBR RANKINGS"
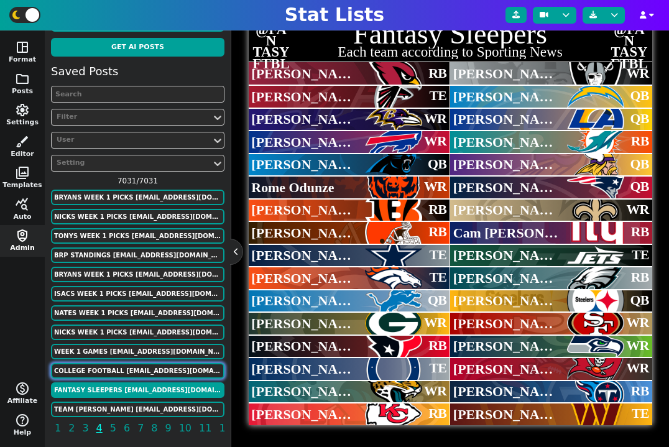
type textarea "87.0 77.1 76.0 72.2 64.4 58.8 49.5 40.0 13.2"
type textarea "#1 #2 #3 #4 #5 #6 #7 #8 #9"
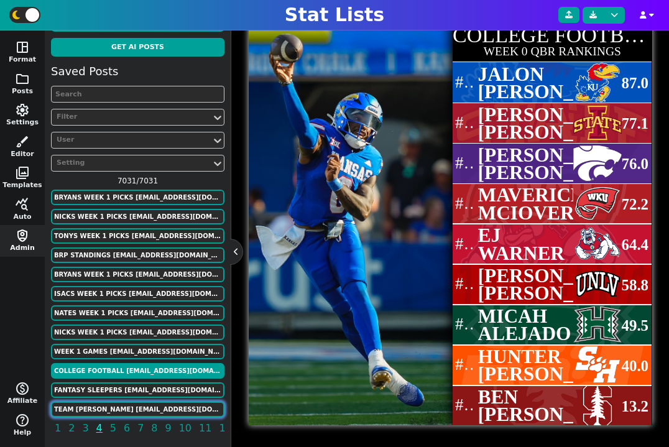
click at [132, 404] on button "Team [PERSON_NAME] [EMAIL_ADDRESS][DOMAIN_NAME]" at bounding box center [137, 409] width 173 height 16
type textarea "Dal Mia Cin Min Mia Den NYJ buf Det"
type textarea "QB RB1 RB2 WR1 WR2 TE FLEX DEF K"
type textarea "Team [PERSON_NAME]"
type textarea "ESPN Mock Draft 10-team PPR (Pick 4)"
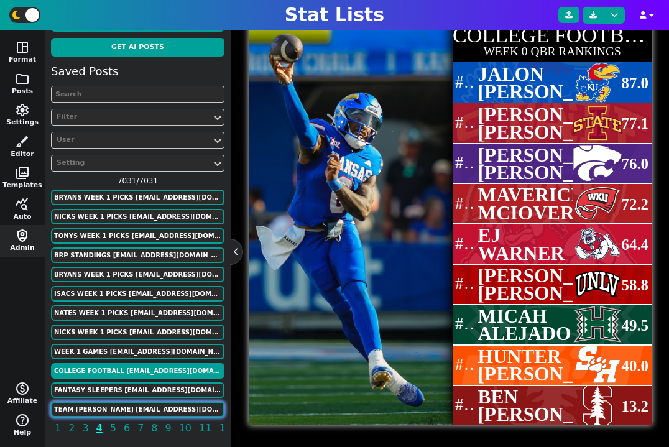
type textarea "[PERSON_NAME] De'[PERSON_NAME] [PERSON_NAME] [PERSON_NAME] [PERSON_NAME] [PERSO…"
type textarea "2577417 4429160 4362238 4262921 3116406 3051876 4569618 4689936"
